Goal: Task Accomplishment & Management: Manage account settings

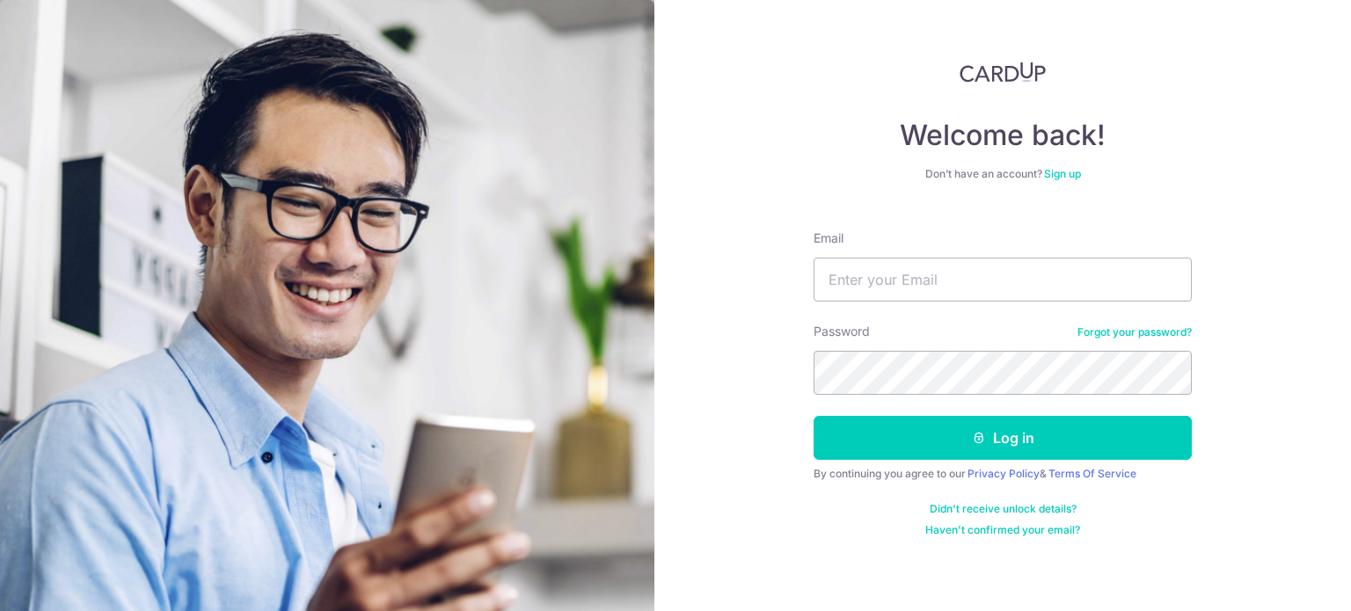
type input "yangk_h@hotmail.com"
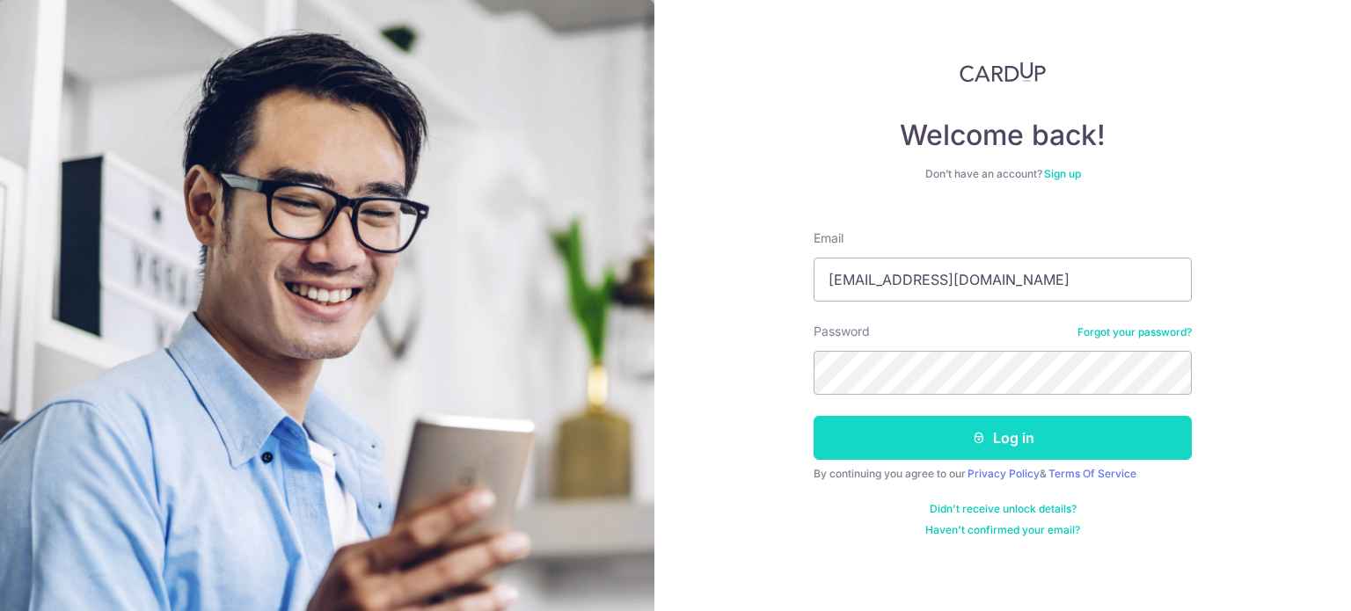
click at [1039, 429] on button "Log in" at bounding box center [1003, 438] width 378 height 44
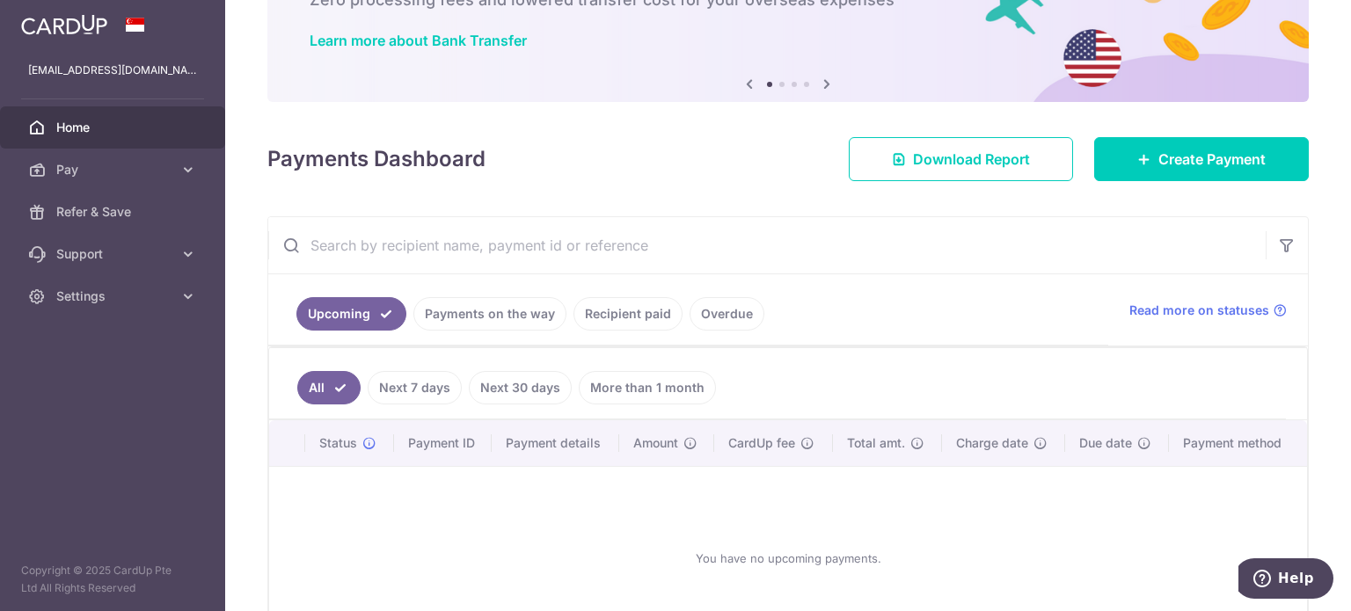
scroll to position [245, 0]
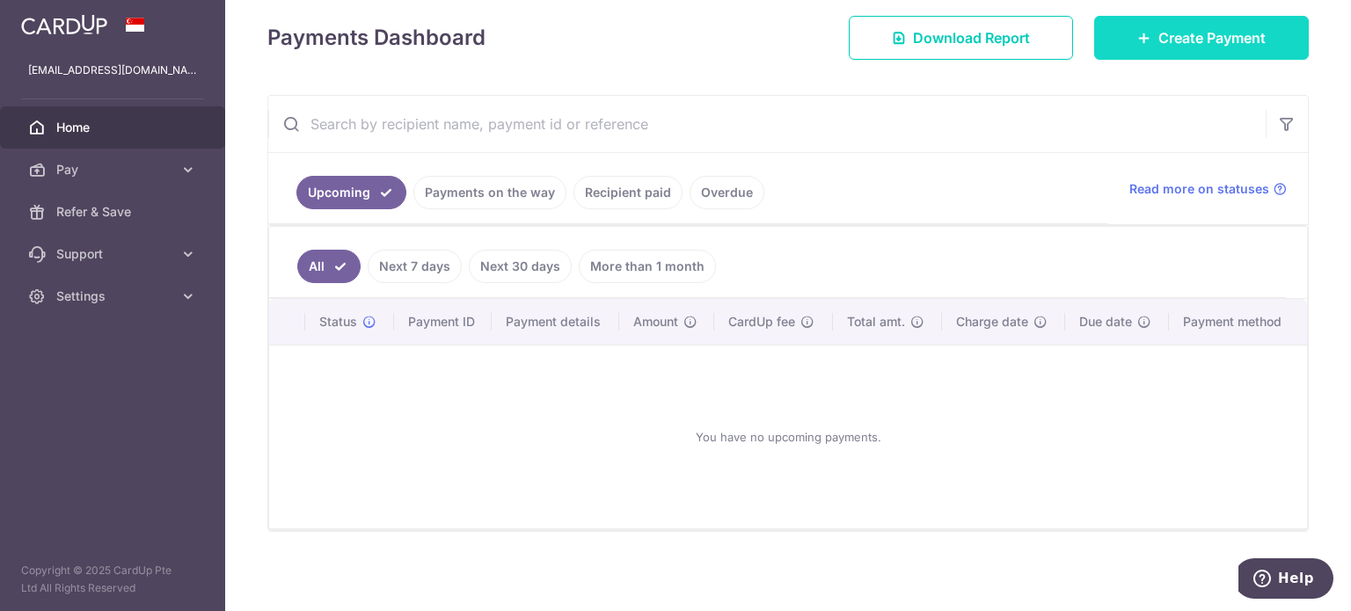
click at [1161, 48] on link "Create Payment" at bounding box center [1201, 38] width 215 height 44
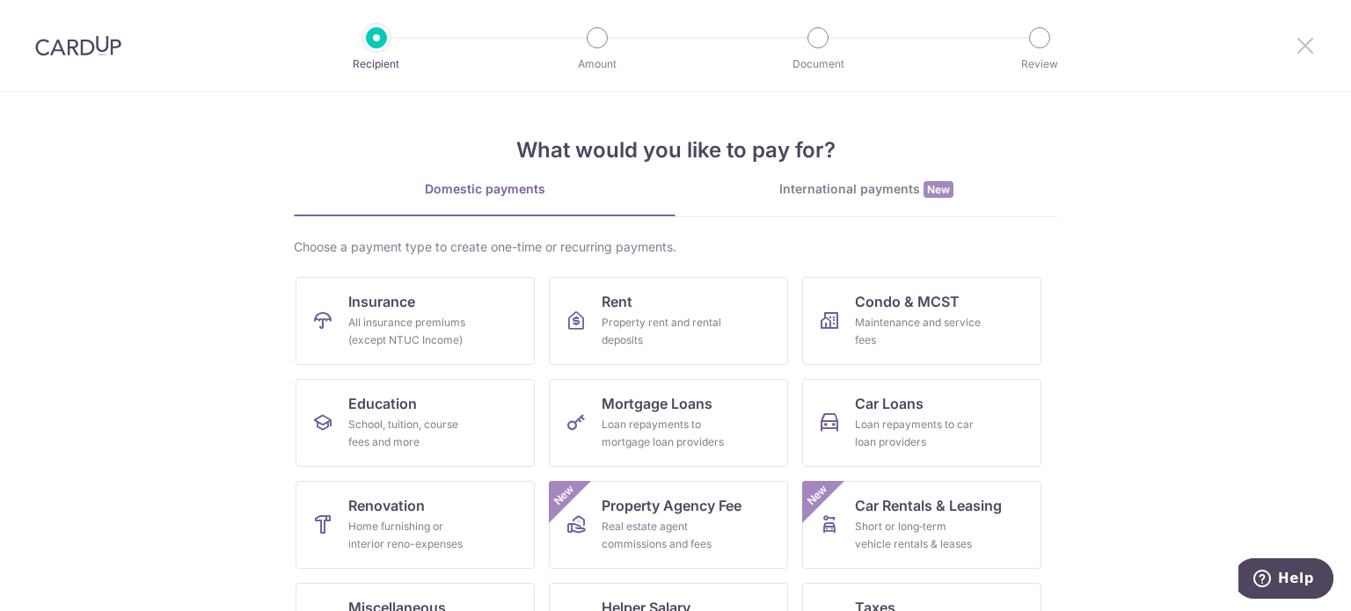
click at [1299, 41] on icon at bounding box center [1305, 45] width 21 height 22
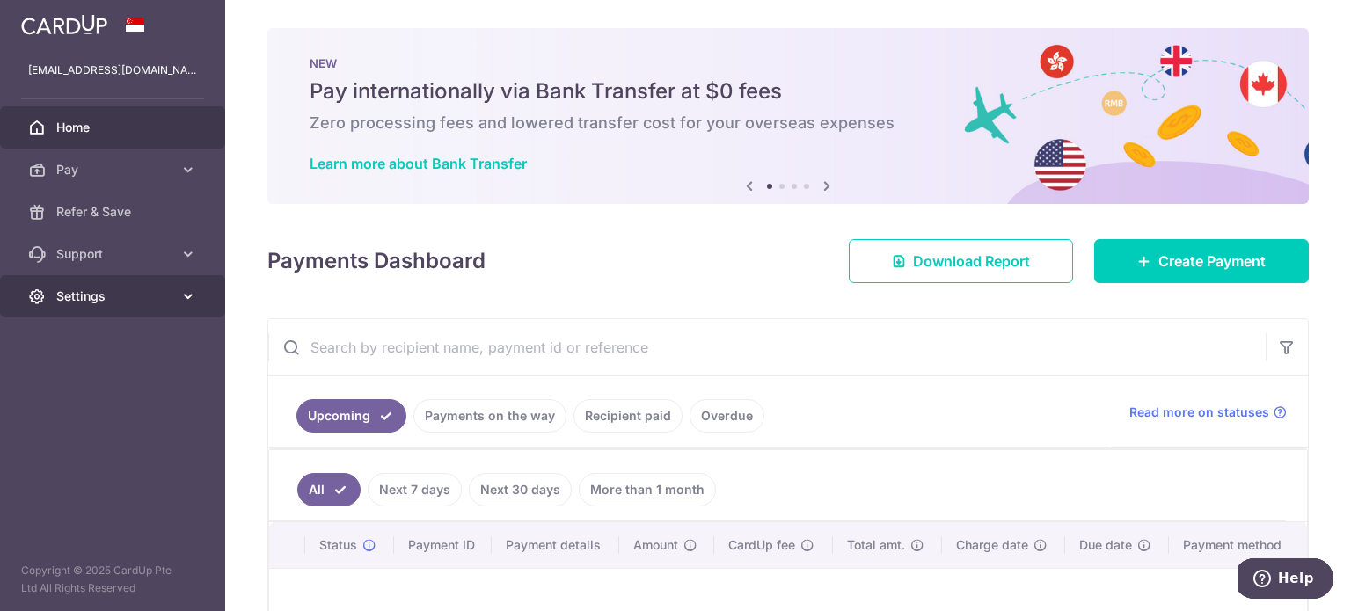
click at [132, 301] on span "Settings" at bounding box center [114, 297] width 116 height 18
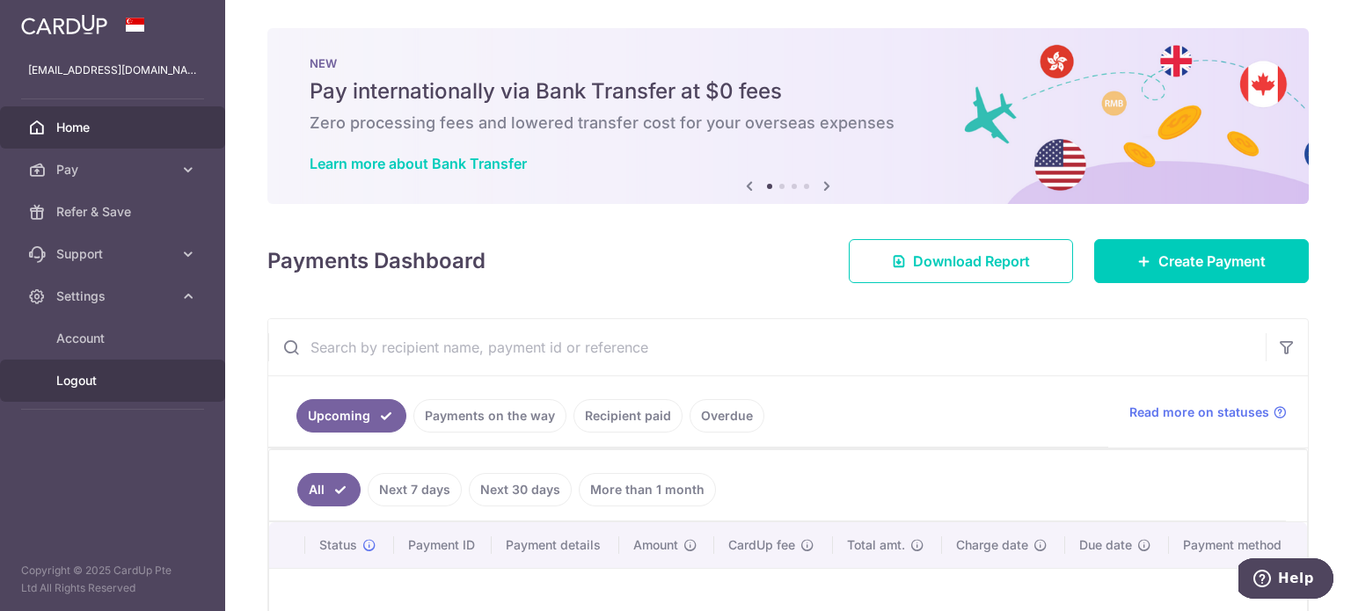
click at [92, 382] on span "Logout" at bounding box center [114, 381] width 116 height 18
